Goal: Navigation & Orientation: Find specific page/section

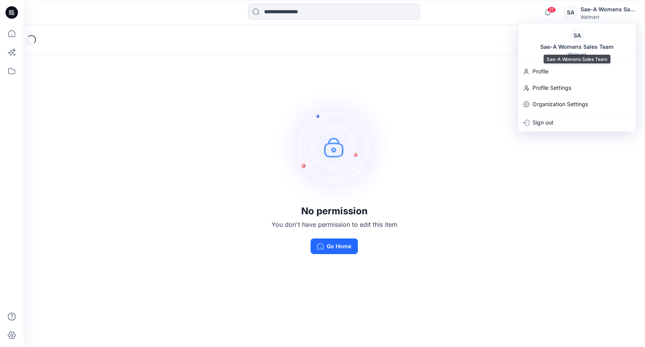
click at [575, 37] on div "SA" at bounding box center [577, 35] width 14 height 14
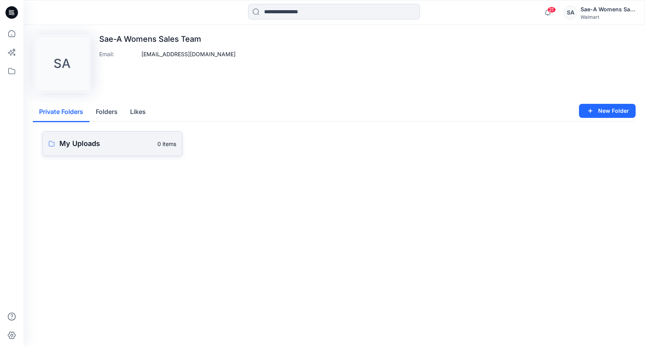
click at [80, 144] on p "My Uploads" at bounding box center [105, 143] width 93 height 11
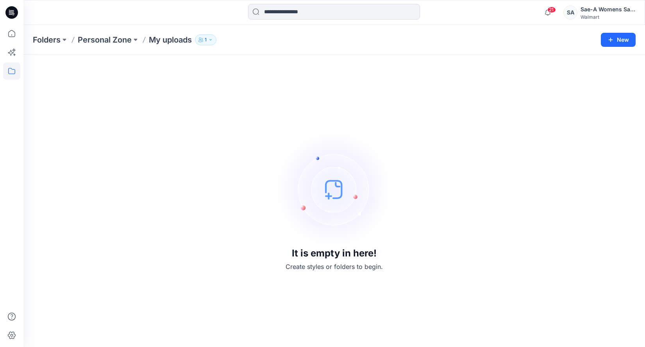
click at [595, 16] on div "Walmart" at bounding box center [607, 17] width 55 height 6
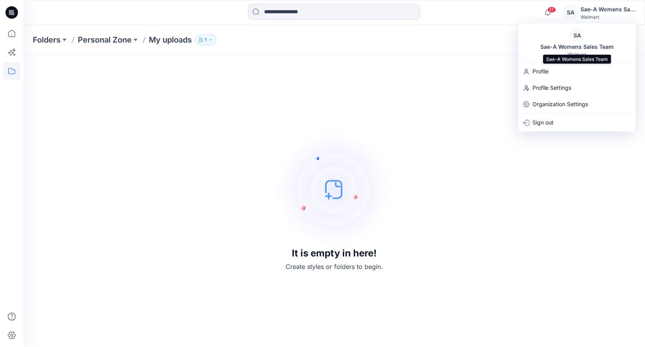
click at [566, 43] on div "Sae-A Womens Sales Team" at bounding box center [576, 46] width 83 height 9
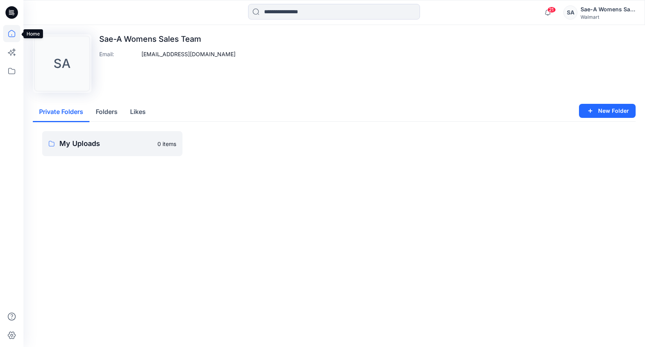
click at [14, 37] on icon at bounding box center [11, 33] width 17 height 17
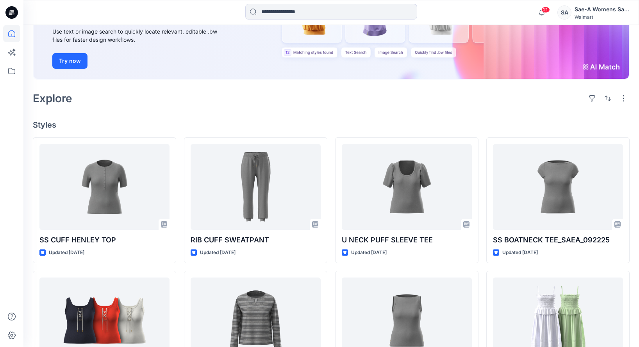
scroll to position [117, 0]
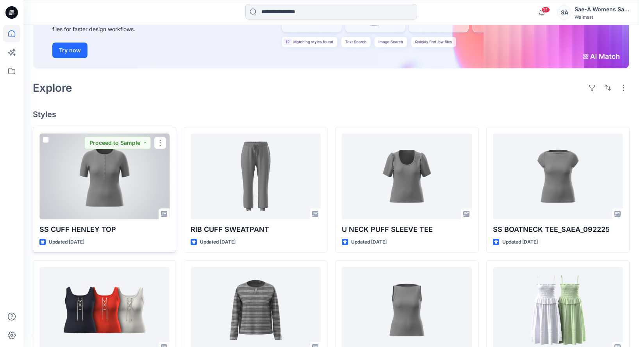
click at [109, 196] on div at bounding box center [104, 177] width 130 height 86
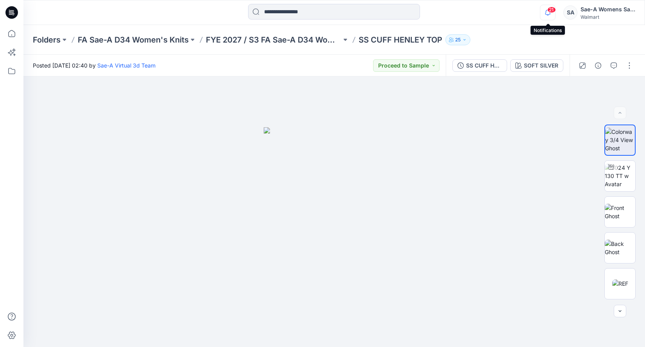
click at [551, 15] on icon "button" at bounding box center [547, 13] width 15 height 16
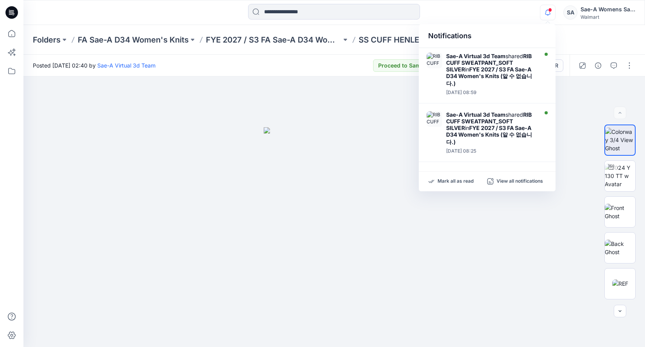
click at [549, 12] on icon "button" at bounding box center [547, 12] width 5 height 5
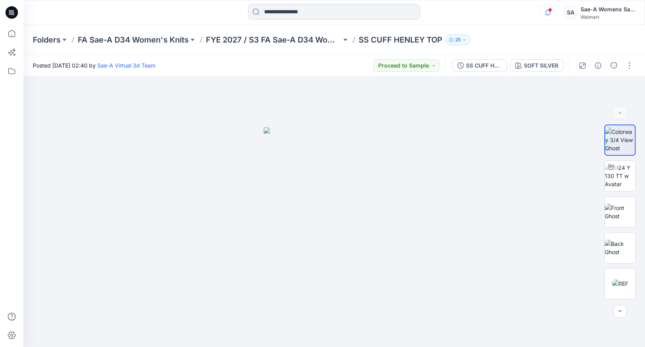
click at [549, 12] on icon "button" at bounding box center [547, 12] width 5 height 5
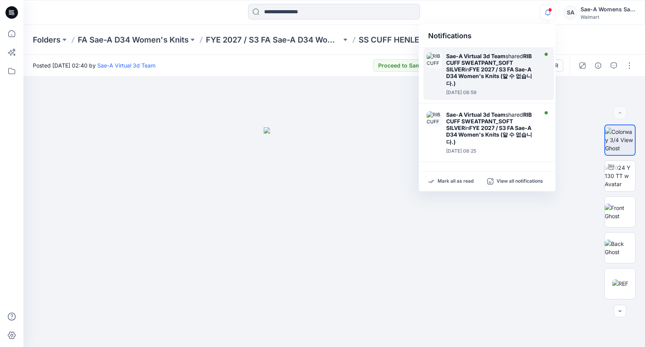
click at [499, 80] on div "Sae-A Virtual 3d Team shared RIB CUFF SWEATPANT_SOFT SILVER in FYE 2027 / S3 FA…" at bounding box center [491, 70] width 90 height 35
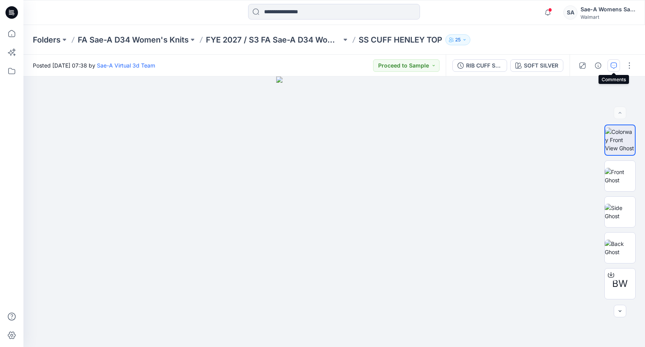
click at [611, 65] on icon "button" at bounding box center [613, 65] width 6 height 6
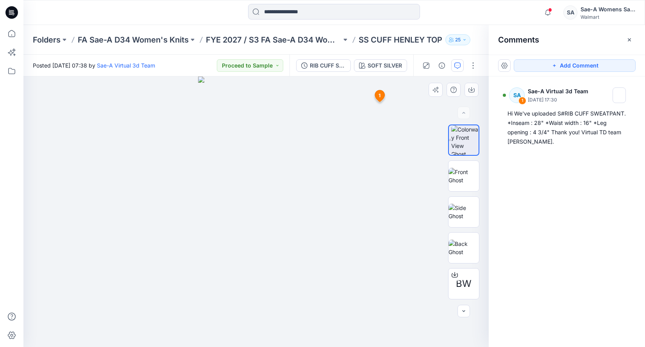
click at [381, 98] on icon at bounding box center [379, 96] width 10 height 12
